Goal: Task Accomplishment & Management: Use online tool/utility

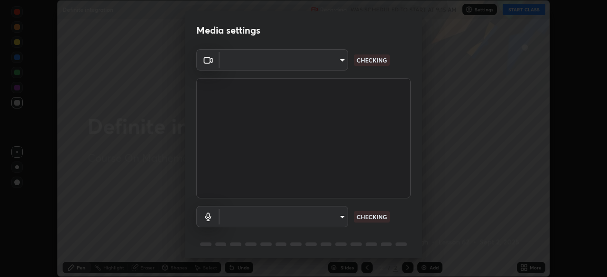
scroll to position [277, 607]
type input "b23672c371ae9b1e2d2e8c1262809c9406dc55f3a12da5c51b420c32c9b17bb4"
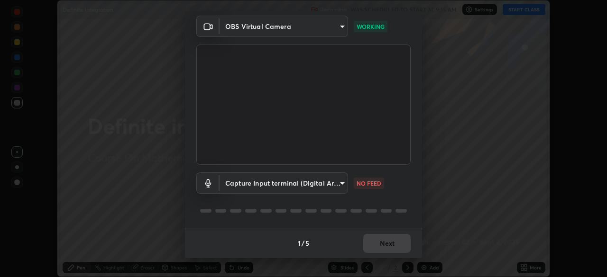
click at [340, 188] on body "Erase all Definite integration Recording WAS SCHEDULED TO START AT 9:15 AM Sett…" at bounding box center [303, 138] width 607 height 277
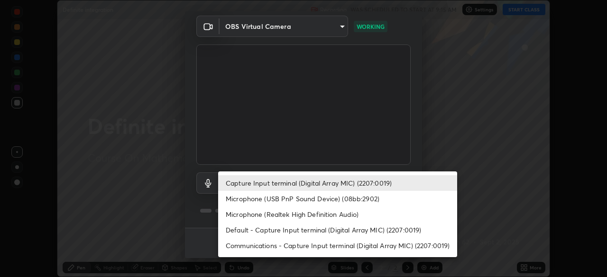
click at [351, 199] on li "Microphone (USB PnP Sound Device) (08bb:2902)" at bounding box center [337, 199] width 239 height 16
type input "6fd7c83b30f52aa748fe9e7c544da8b4ab977ae988b1460f064524a19fa3e311"
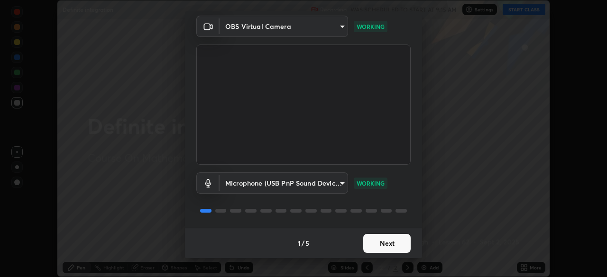
click at [393, 246] on button "Next" at bounding box center [386, 243] width 47 height 19
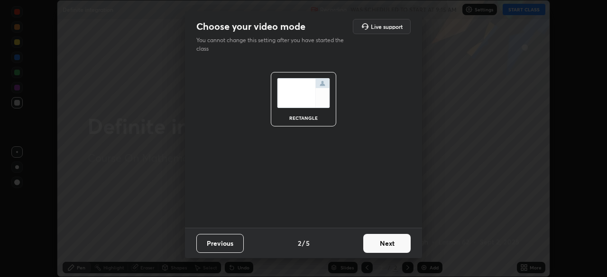
click at [401, 242] on button "Next" at bounding box center [386, 243] width 47 height 19
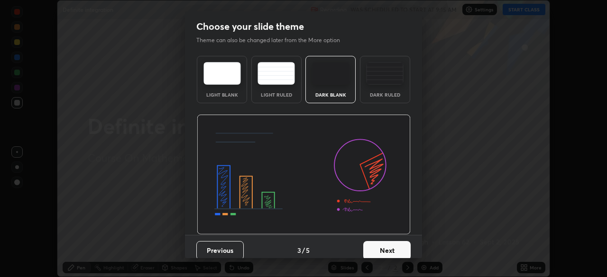
click at [404, 246] on button "Next" at bounding box center [386, 250] width 47 height 19
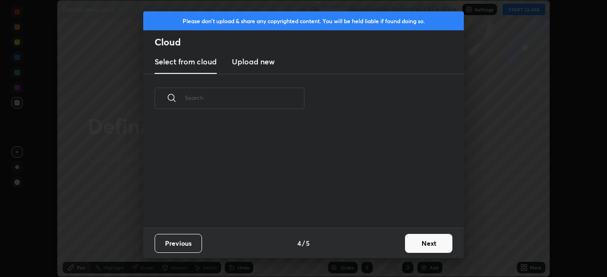
click at [423, 239] on button "Next" at bounding box center [428, 243] width 47 height 19
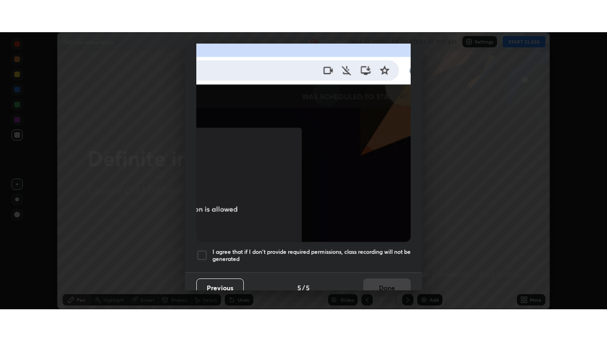
scroll to position [227, 0]
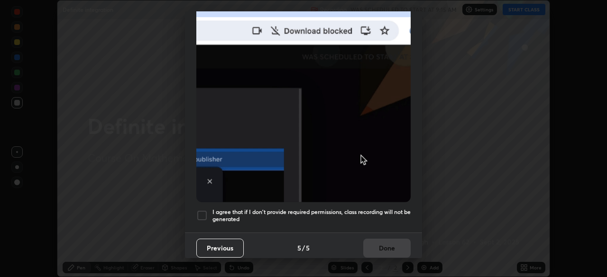
click at [205, 213] on div at bounding box center [201, 215] width 11 height 11
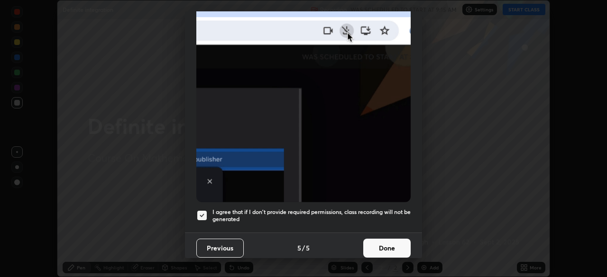
click at [385, 240] on button "Done" at bounding box center [386, 248] width 47 height 19
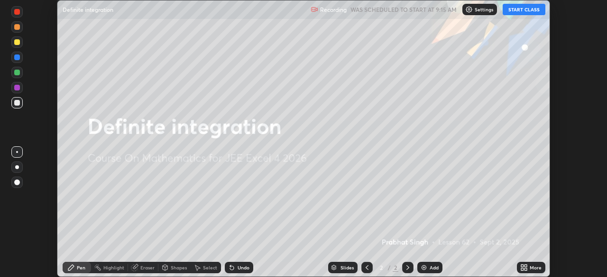
click at [525, 8] on button "START CLASS" at bounding box center [524, 9] width 43 height 11
click at [526, 266] on icon at bounding box center [526, 266] width 2 height 2
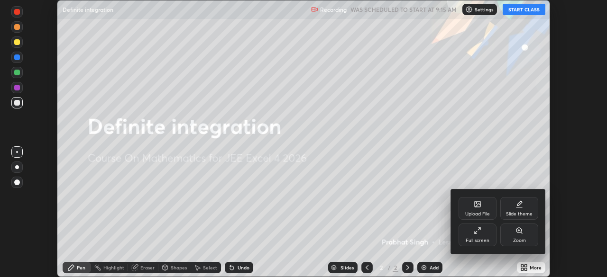
click at [482, 235] on div "Full screen" at bounding box center [478, 235] width 38 height 23
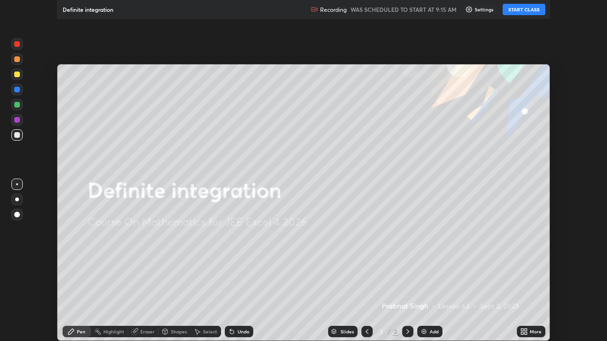
scroll to position [341, 607]
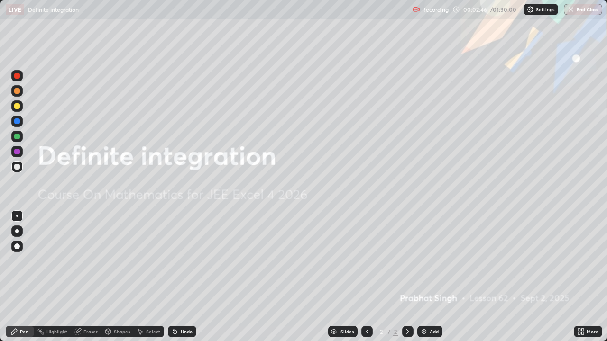
click at [425, 277] on img at bounding box center [424, 332] width 8 height 8
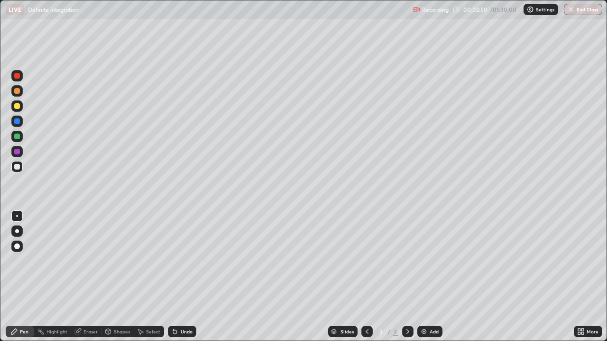
click at [17, 139] on div at bounding box center [17, 137] width 6 height 6
click at [19, 169] on div at bounding box center [17, 167] width 6 height 6
click at [19, 138] on div at bounding box center [17, 137] width 6 height 6
click at [424, 277] on img at bounding box center [424, 332] width 8 height 8
click at [21, 110] on div at bounding box center [16, 106] width 11 height 11
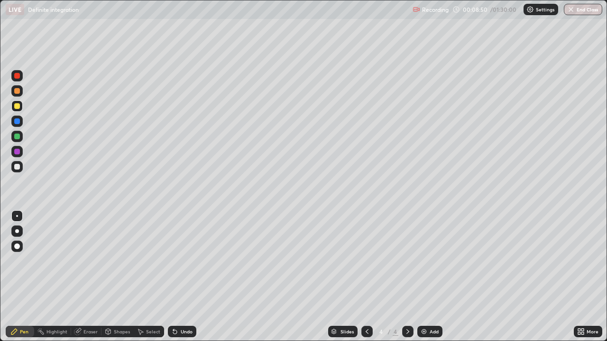
click at [21, 168] on div at bounding box center [16, 166] width 11 height 11
click at [423, 277] on img at bounding box center [424, 332] width 8 height 8
click at [175, 277] on icon at bounding box center [175, 332] width 8 height 8
click at [18, 137] on div at bounding box center [17, 137] width 6 height 6
click at [15, 168] on div at bounding box center [17, 167] width 6 height 6
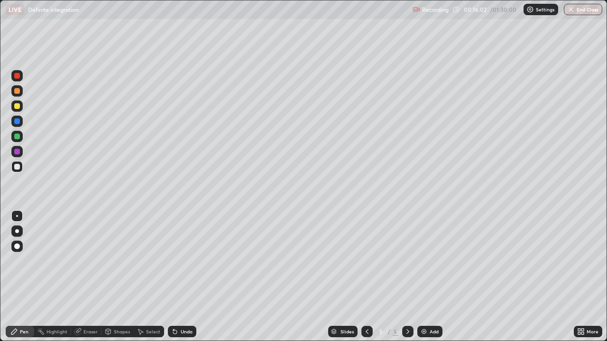
click at [19, 110] on div at bounding box center [16, 106] width 11 height 11
click at [12, 152] on div at bounding box center [16, 151] width 11 height 11
click at [83, 277] on div "Eraser" at bounding box center [86, 331] width 30 height 11
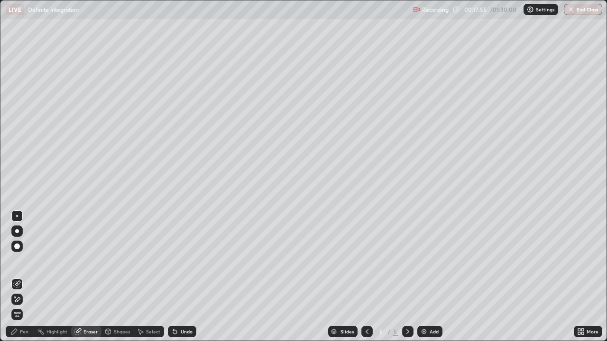
click at [19, 277] on div "Pen" at bounding box center [20, 331] width 28 height 11
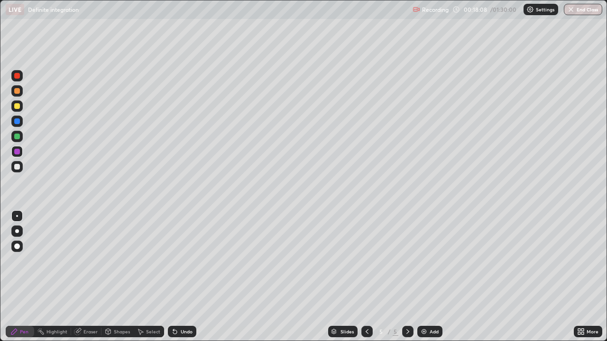
click at [420, 277] on img at bounding box center [424, 332] width 8 height 8
click at [15, 81] on div at bounding box center [16, 75] width 11 height 11
click at [366, 277] on icon at bounding box center [367, 332] width 8 height 8
click at [402, 277] on div at bounding box center [407, 331] width 11 height 11
click at [365, 277] on icon at bounding box center [367, 332] width 8 height 8
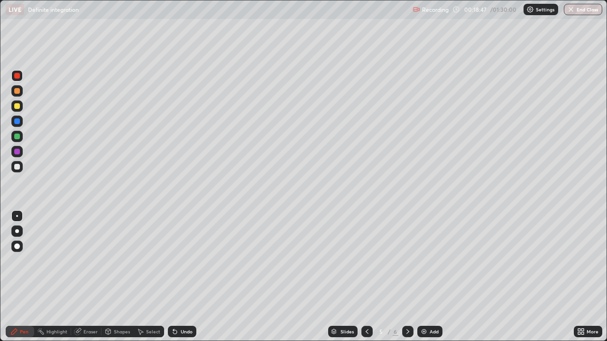
click at [366, 277] on icon at bounding box center [367, 332] width 8 height 8
click at [407, 277] on icon at bounding box center [408, 332] width 8 height 8
click at [408, 277] on icon at bounding box center [408, 332] width 8 height 8
click at [181, 277] on div "Undo" at bounding box center [187, 332] width 12 height 5
click at [365, 277] on icon at bounding box center [367, 332] width 8 height 8
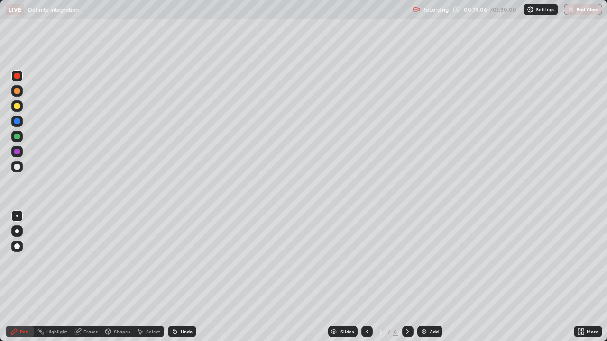
click at [407, 277] on icon at bounding box center [408, 332] width 8 height 8
click at [366, 277] on icon at bounding box center [367, 332] width 8 height 8
click at [177, 277] on icon at bounding box center [175, 332] width 8 height 8
click at [406, 277] on icon at bounding box center [408, 332] width 8 height 8
click at [21, 165] on div at bounding box center [16, 166] width 11 height 11
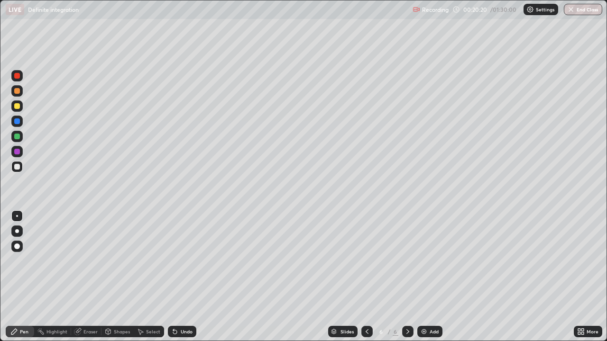
click at [79, 277] on icon at bounding box center [77, 332] width 6 height 6
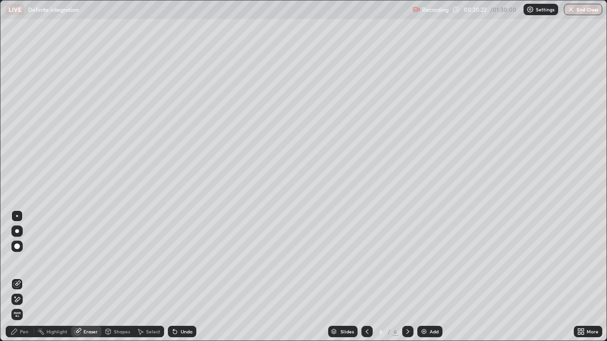
click at [18, 277] on div "Pen" at bounding box center [20, 331] width 28 height 11
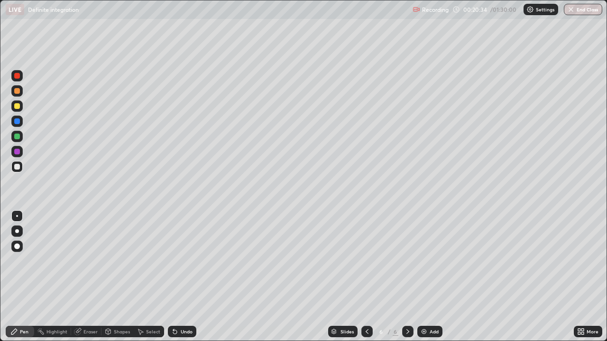
click at [19, 138] on div at bounding box center [16, 136] width 11 height 11
click at [420, 277] on img at bounding box center [424, 332] width 8 height 8
click at [18, 167] on div at bounding box center [17, 167] width 6 height 6
click at [19, 109] on div at bounding box center [16, 106] width 11 height 11
click at [19, 79] on div at bounding box center [16, 75] width 11 height 11
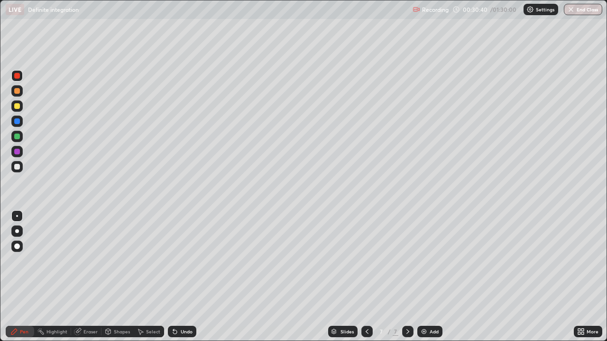
click at [424, 277] on img at bounding box center [424, 332] width 8 height 8
click at [18, 110] on div at bounding box center [16, 106] width 11 height 11
click at [17, 77] on div at bounding box center [17, 76] width 6 height 6
click at [370, 277] on div at bounding box center [366, 331] width 11 height 11
click at [407, 277] on icon at bounding box center [408, 332] width 8 height 8
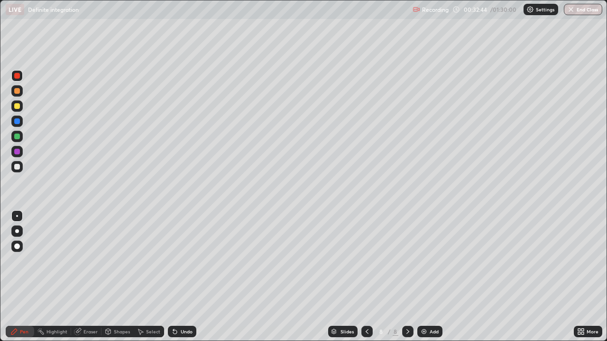
click at [17, 167] on div at bounding box center [17, 167] width 6 height 6
click at [428, 277] on div "Add" at bounding box center [429, 331] width 25 height 11
click at [18, 104] on div at bounding box center [17, 106] width 6 height 6
click at [19, 167] on div at bounding box center [17, 167] width 6 height 6
click at [422, 277] on img at bounding box center [424, 332] width 8 height 8
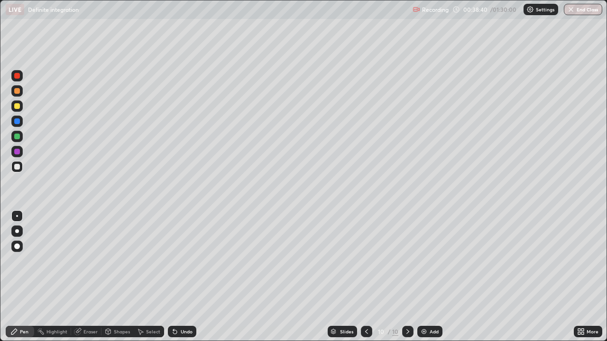
click at [21, 139] on div at bounding box center [16, 136] width 11 height 11
click at [18, 167] on div at bounding box center [17, 167] width 6 height 6
click at [423, 277] on img at bounding box center [424, 332] width 8 height 8
click at [427, 277] on div "Add" at bounding box center [429, 331] width 25 height 11
click at [17, 136] on div at bounding box center [17, 137] width 6 height 6
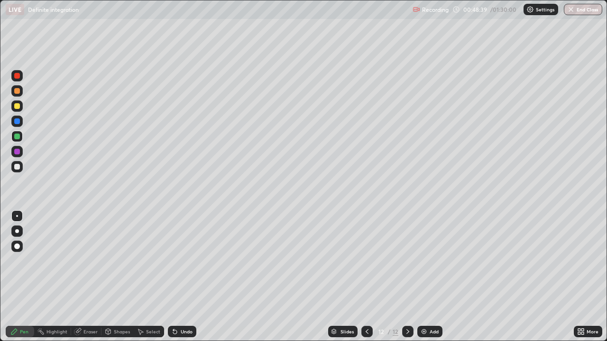
click at [18, 167] on div at bounding box center [17, 167] width 6 height 6
click at [421, 277] on img at bounding box center [424, 332] width 8 height 8
click at [365, 277] on icon at bounding box center [367, 332] width 8 height 8
click at [406, 277] on icon at bounding box center [408, 332] width 8 height 8
click at [366, 277] on icon at bounding box center [367, 332] width 3 height 5
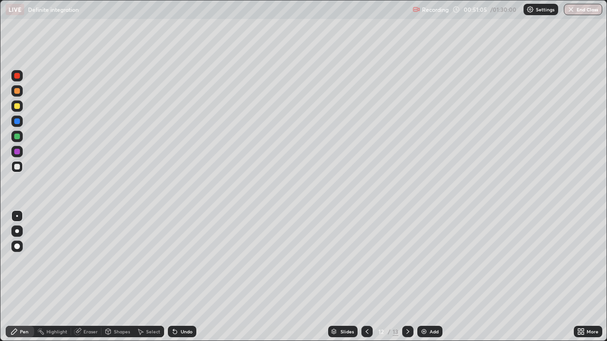
click at [407, 277] on icon at bounding box center [408, 332] width 8 height 8
click at [14, 110] on div at bounding box center [16, 106] width 11 height 11
click at [428, 277] on div "Add" at bounding box center [429, 331] width 25 height 11
click at [18, 137] on div at bounding box center [17, 137] width 6 height 6
click at [17, 167] on div at bounding box center [17, 167] width 6 height 6
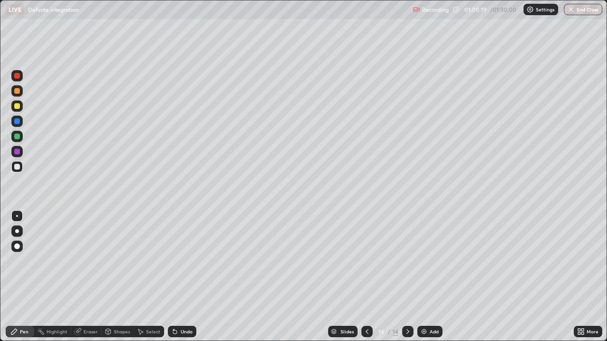
click at [424, 277] on img at bounding box center [424, 332] width 8 height 8
click at [16, 106] on div at bounding box center [17, 106] width 6 height 6
click at [421, 277] on img at bounding box center [424, 332] width 8 height 8
click at [18, 81] on div at bounding box center [16, 75] width 11 height 11
click at [417, 277] on div "Add" at bounding box center [429, 331] width 25 height 11
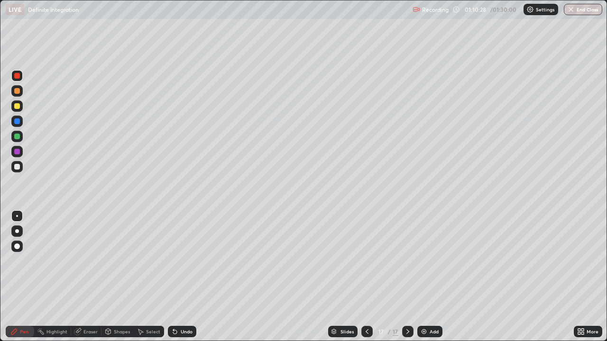
click at [18, 104] on div at bounding box center [17, 106] width 6 height 6
click at [366, 277] on icon at bounding box center [367, 332] width 8 height 8
click at [407, 277] on icon at bounding box center [408, 332] width 8 height 8
click at [16, 166] on div at bounding box center [17, 167] width 6 height 6
click at [427, 277] on div "Add" at bounding box center [429, 331] width 25 height 11
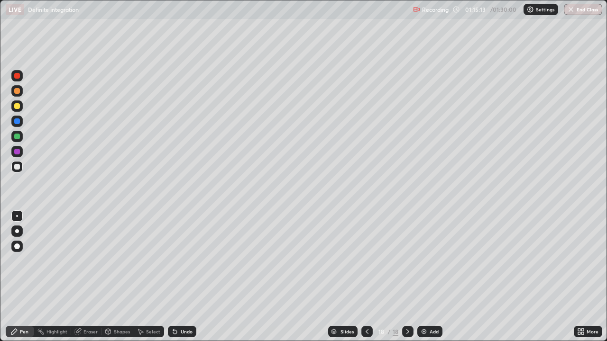
click at [368, 277] on icon at bounding box center [367, 332] width 8 height 8
click at [410, 277] on div at bounding box center [407, 331] width 11 height 11
click at [427, 277] on div "Add" at bounding box center [429, 331] width 25 height 11
click at [18, 107] on div at bounding box center [17, 106] width 6 height 6
click at [425, 277] on img at bounding box center [424, 332] width 8 height 8
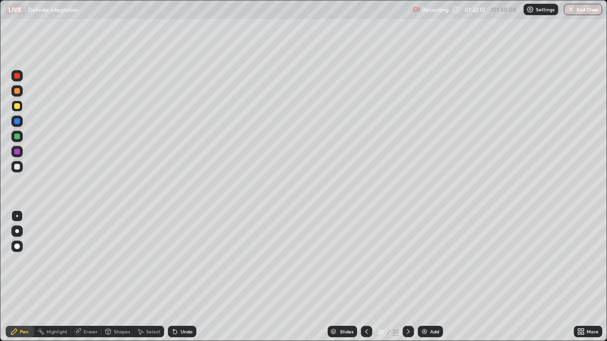
click at [366, 277] on icon at bounding box center [367, 332] width 8 height 8
click at [407, 277] on icon at bounding box center [409, 332] width 8 height 8
click at [366, 277] on icon at bounding box center [367, 332] width 8 height 8
click at [407, 277] on icon at bounding box center [409, 332] width 8 height 8
click at [15, 169] on div at bounding box center [17, 167] width 6 height 6
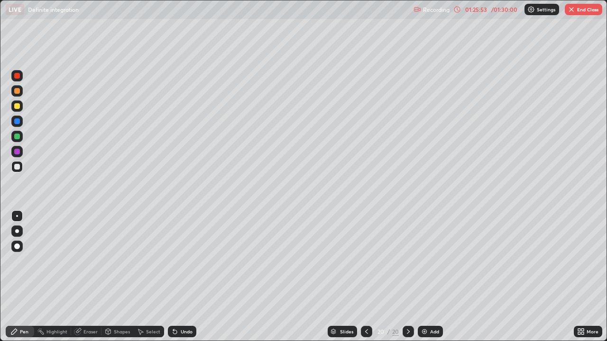
click at [583, 9] on button "End Class" at bounding box center [583, 9] width 37 height 11
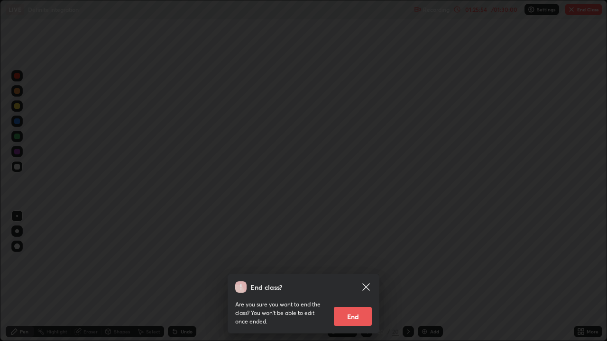
click at [347, 277] on button "End" at bounding box center [353, 316] width 38 height 19
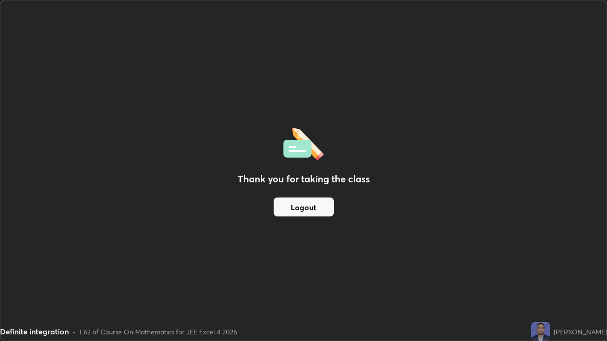
click at [300, 210] on button "Logout" at bounding box center [304, 207] width 60 height 19
